Goal: Entertainment & Leisure: Consume media (video, audio)

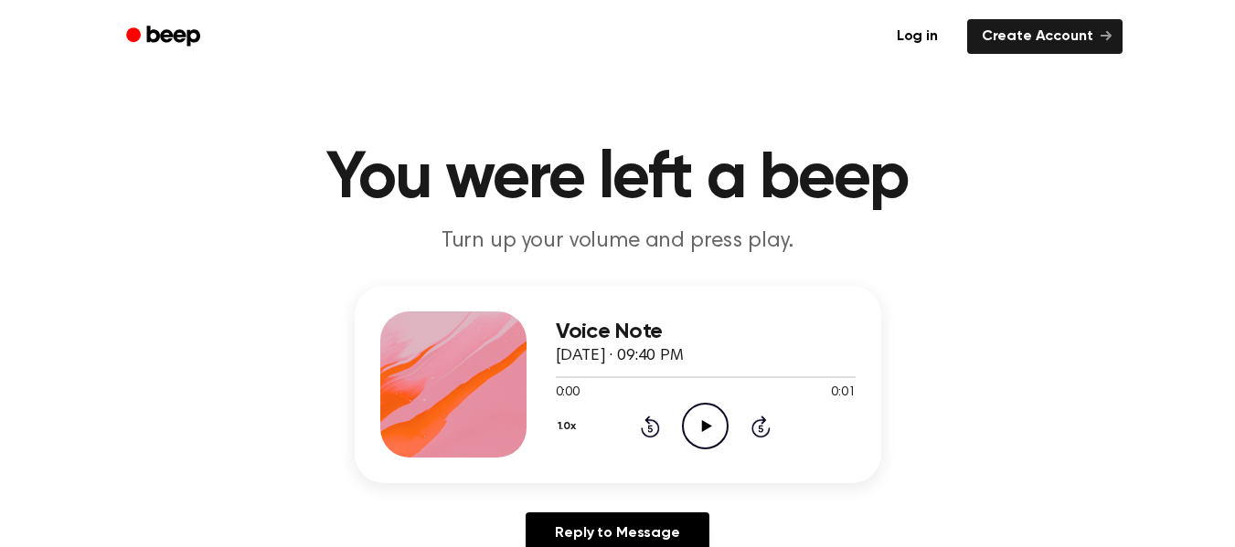
click at [698, 429] on icon "Play Audio" at bounding box center [705, 426] width 47 height 47
click at [705, 409] on icon "Play Audio" at bounding box center [705, 426] width 47 height 47
click at [709, 416] on icon "Play Audio" at bounding box center [705, 426] width 47 height 47
click at [706, 420] on icon "Play Audio" at bounding box center [705, 426] width 47 height 47
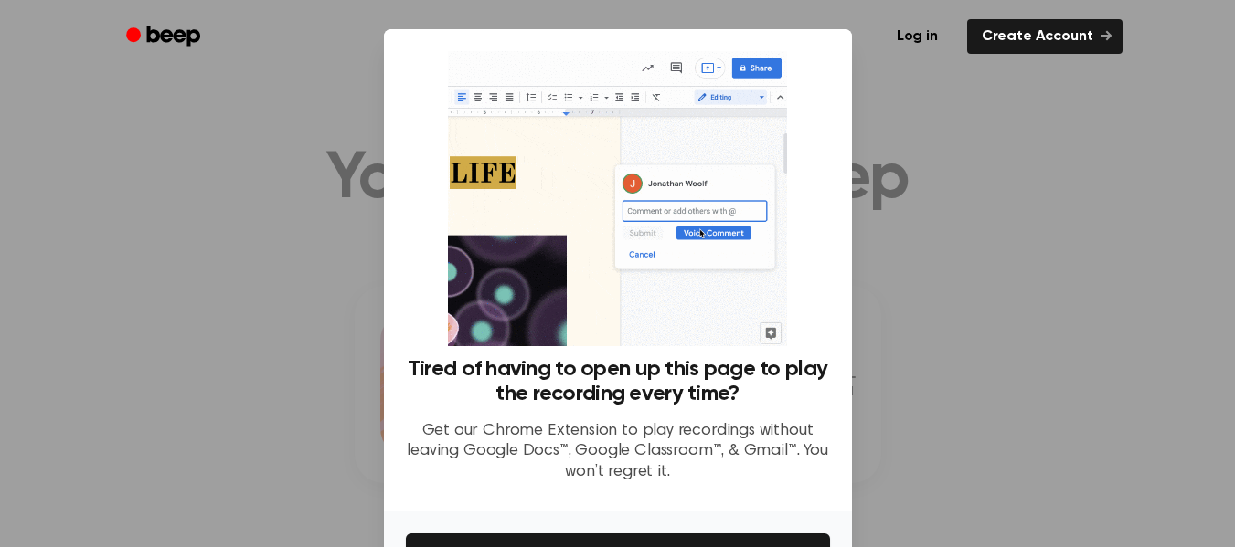
click at [1099, 161] on div at bounding box center [617, 273] width 1235 height 547
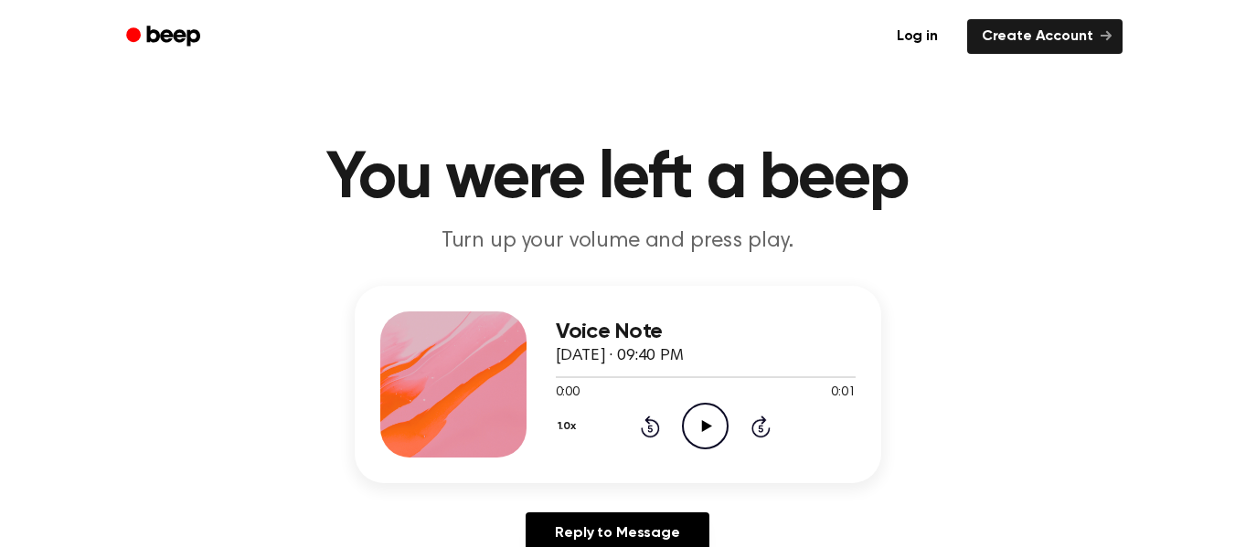
click at [710, 426] on icon at bounding box center [707, 426] width 10 height 12
drag, startPoint x: 710, startPoint y: 426, endPoint x: 695, endPoint y: 418, distance: 17.6
click at [695, 418] on icon "Play Audio" at bounding box center [705, 426] width 47 height 47
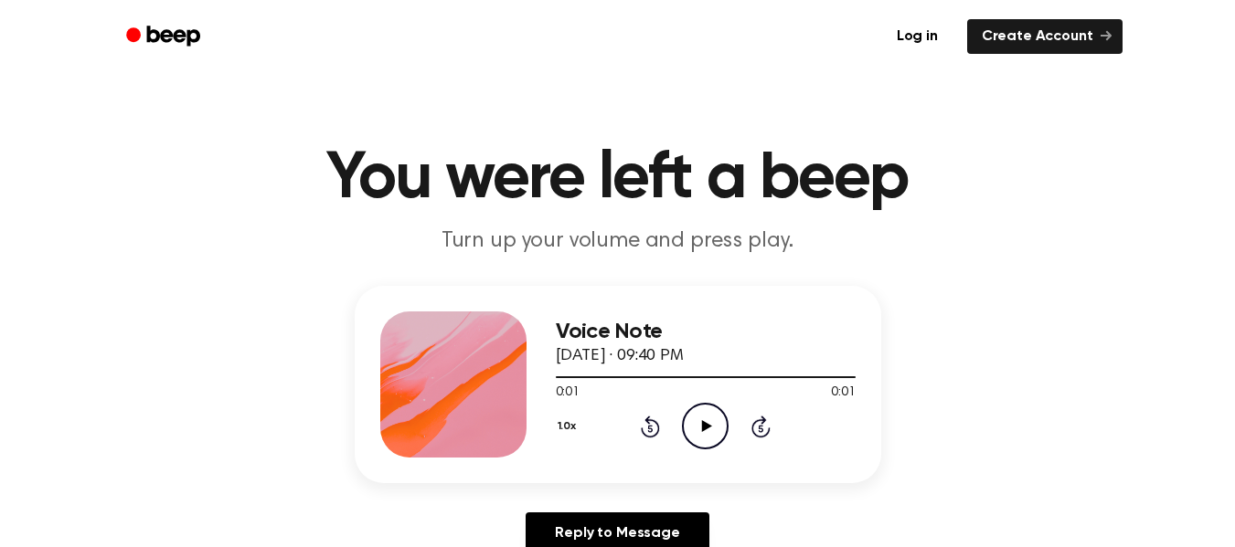
click at [692, 425] on icon "Play Audio" at bounding box center [705, 426] width 47 height 47
